Goal: Information Seeking & Learning: Learn about a topic

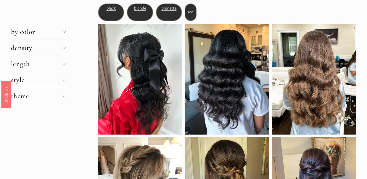
scroll to position [47, 0]
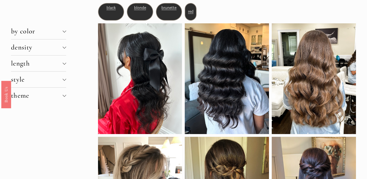
click at [57, 51] on span "density" at bounding box center [37, 47] width 52 height 8
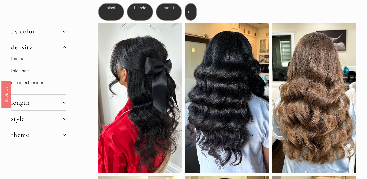
click at [27, 58] on p "thin hair" at bounding box center [38, 59] width 55 height 8
click at [20, 61] on link "thin hair" at bounding box center [19, 58] width 16 height 5
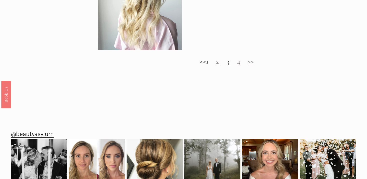
scroll to position [536, 0]
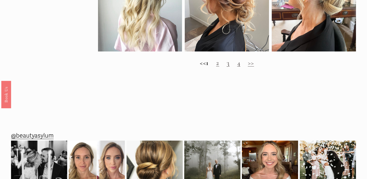
click at [223, 64] on h2 "<< 1 2 3 4 >>" at bounding box center [227, 63] width 258 height 8
click at [219, 65] on link "2" at bounding box center [217, 63] width 3 height 8
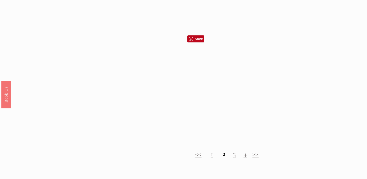
scroll to position [434, 0]
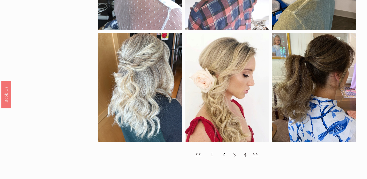
click at [233, 153] on h2 "<< 1 2 3 4 >>" at bounding box center [227, 153] width 258 height 8
click at [236, 155] on link "3" at bounding box center [234, 153] width 3 height 8
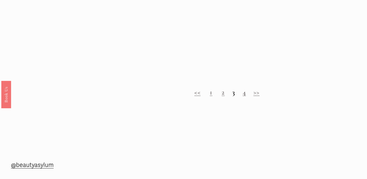
scroll to position [495, 0]
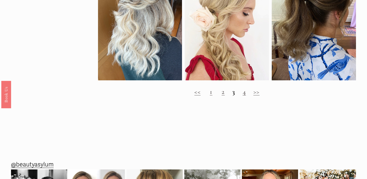
click at [242, 94] on h2 "<< 1 2 3 4 >>" at bounding box center [227, 92] width 258 height 8
click at [245, 94] on link "4" at bounding box center [244, 91] width 3 height 8
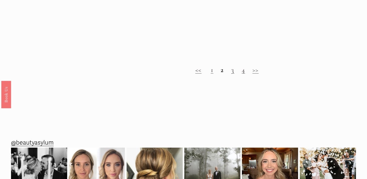
scroll to position [524, 0]
